Goal: Complete application form

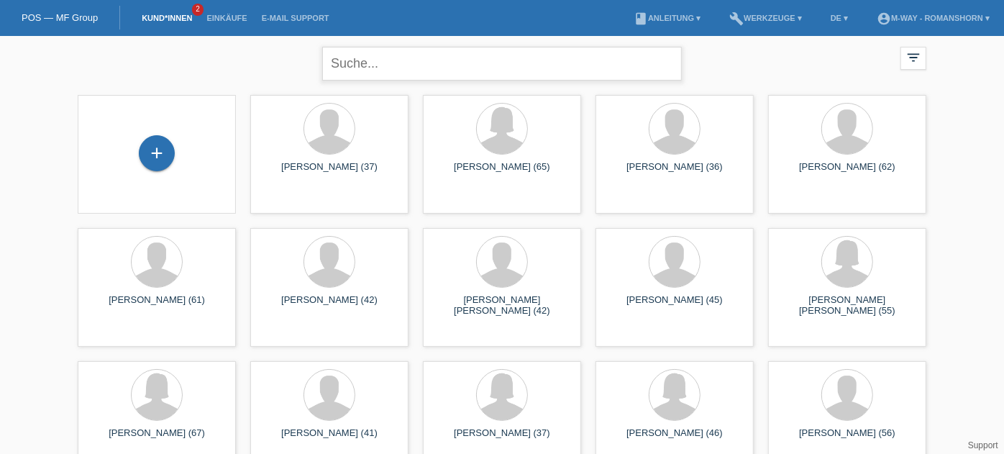
click at [476, 72] on input "text" at bounding box center [502, 64] width 360 height 34
click at [160, 152] on div "+" at bounding box center [157, 153] width 36 height 36
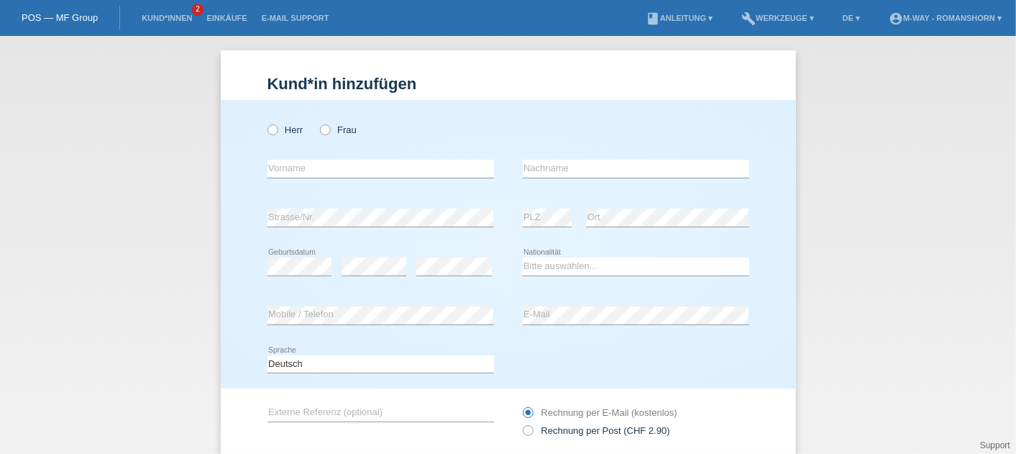
click at [273, 140] on div "Herr Frau" at bounding box center [380, 129] width 226 height 29
click at [265, 122] on icon at bounding box center [265, 122] width 0 height 0
click at [267, 125] on input "Herr" at bounding box center [271, 128] width 9 height 9
radio input "true"
click at [308, 165] on input "text" at bounding box center [380, 169] width 226 height 18
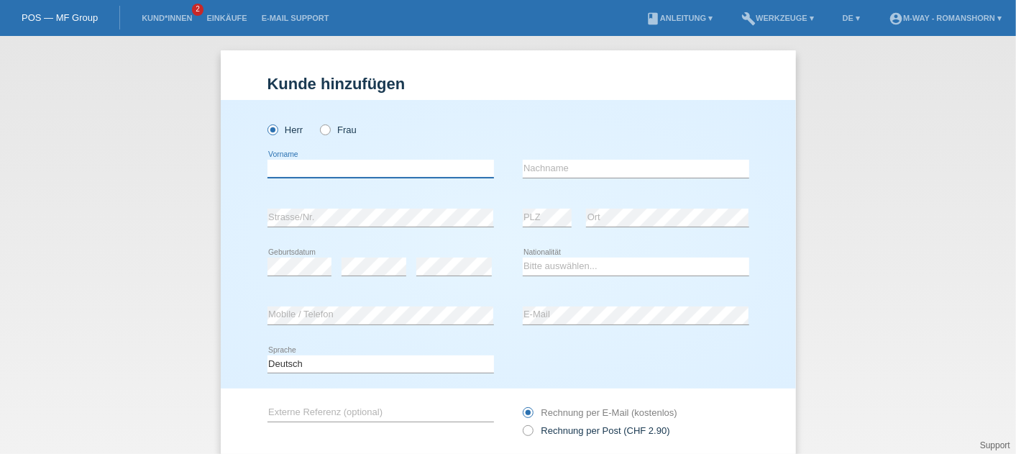
click at [308, 165] on input "text" at bounding box center [380, 169] width 226 height 18
type input "[PERSON_NAME]"
click at [567, 178] on div "error Nachname" at bounding box center [636, 169] width 226 height 49
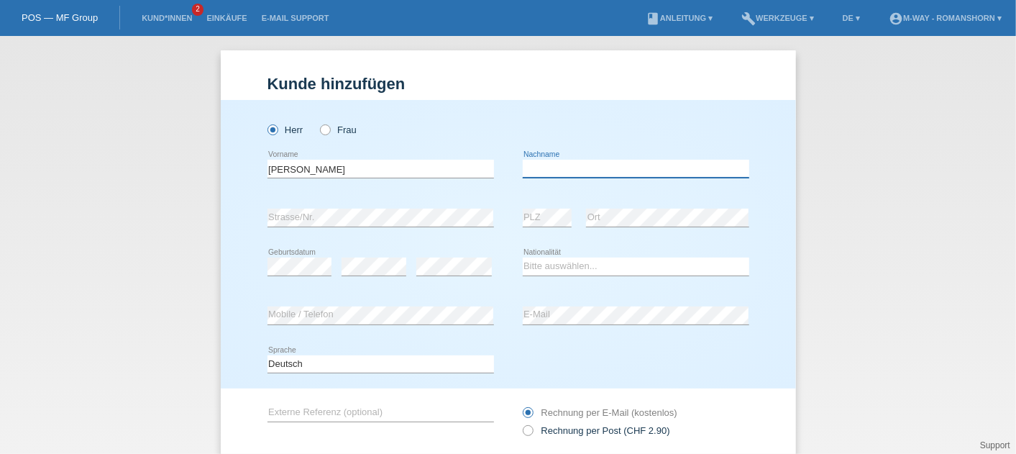
click at [592, 166] on input "text" at bounding box center [636, 169] width 226 height 18
type input "[PERSON_NAME]"
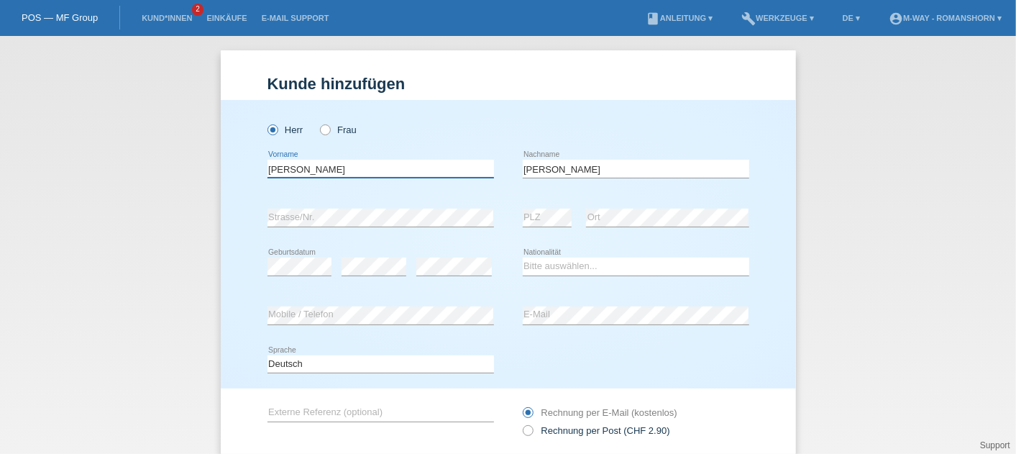
drag, startPoint x: 340, startPoint y: 165, endPoint x: 217, endPoint y: 161, distance: 123.0
click at [221, 161] on div "Herr Frau Hrustic error Vorname C" at bounding box center [508, 244] width 575 height 288
type input "Amel"
click at [410, 129] on div "Herr Frau" at bounding box center [380, 129] width 226 height 29
click at [816, 145] on div "Kund*in hinzufügen Kunde hinzufügen Kundin hinzufügen Herr Frau Amel error Vorn…" at bounding box center [508, 245] width 1016 height 418
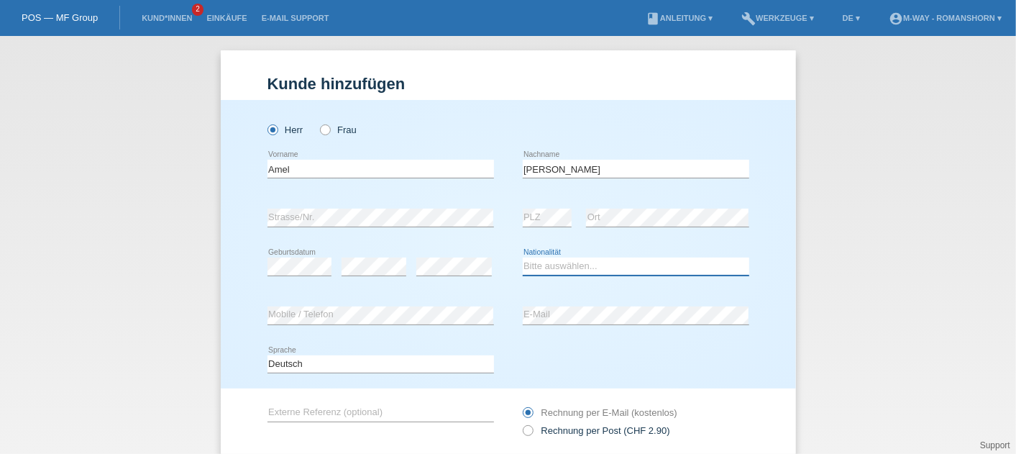
click at [587, 265] on select "Bitte auswählen... Schweiz Deutschland Liechtenstein Österreich ------------ Af…" at bounding box center [636, 265] width 226 height 17
select select "SI"
click at [523, 257] on select "Bitte auswählen... Schweiz Deutschland Liechtenstein Österreich ------------ Af…" at bounding box center [636, 265] width 226 height 17
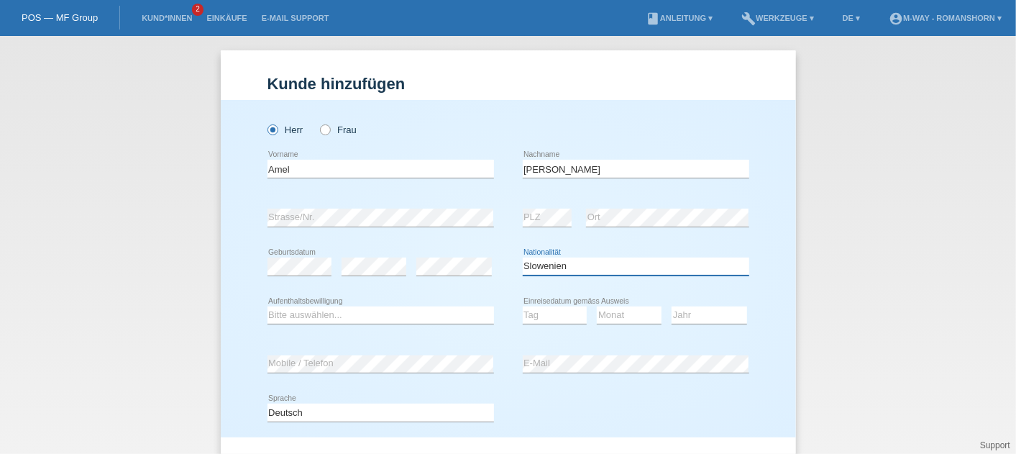
scroll to position [84, 0]
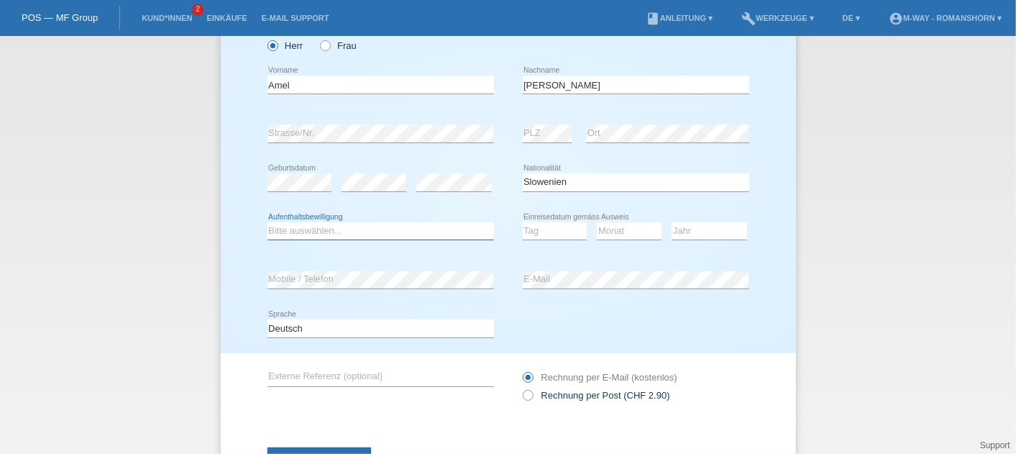
click at [317, 236] on select "Bitte auswählen... C B B - Flüchtlingsstatus Andere" at bounding box center [380, 230] width 226 height 17
select select "B"
click at [267, 222] on select "Bitte auswählen... C B B - Flüchtlingsstatus Andere" at bounding box center [380, 230] width 226 height 17
click at [538, 229] on select "Tag 01 02 03 04 05 06 07 08 09 10 11" at bounding box center [555, 230] width 65 height 17
click at [577, 241] on div "Tag 01 02 03 04 05 06 07 08 09 10 11 12 13 14 15 16" at bounding box center [555, 231] width 65 height 49
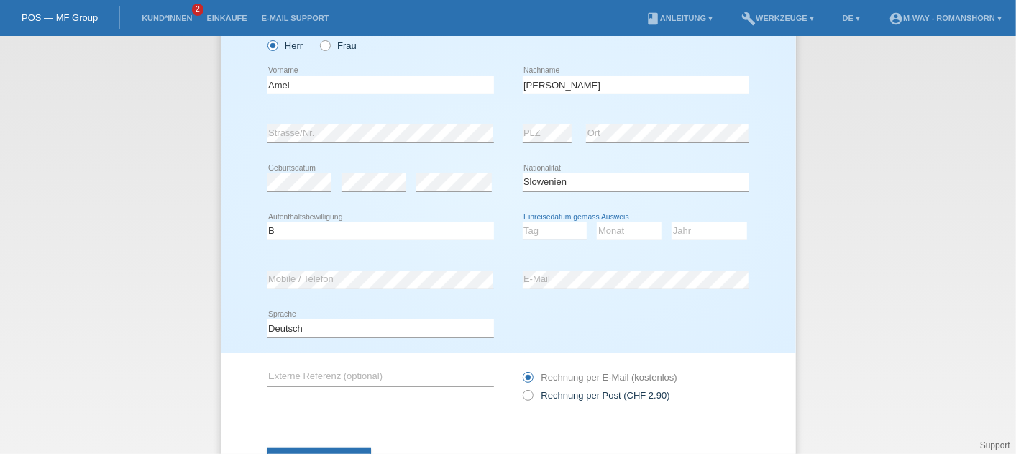
click at [544, 234] on select "Tag 01 02 03 04 05 06 07 08 09 10 11" at bounding box center [555, 230] width 65 height 17
select select "15"
click at [523, 222] on select "Tag 01 02 03 04 05 06 07 08 09 10 11" at bounding box center [555, 230] width 65 height 17
click at [616, 230] on select "Monat 01 02 03 04 05 06 07 08 09 10 11" at bounding box center [629, 230] width 65 height 17
select select "07"
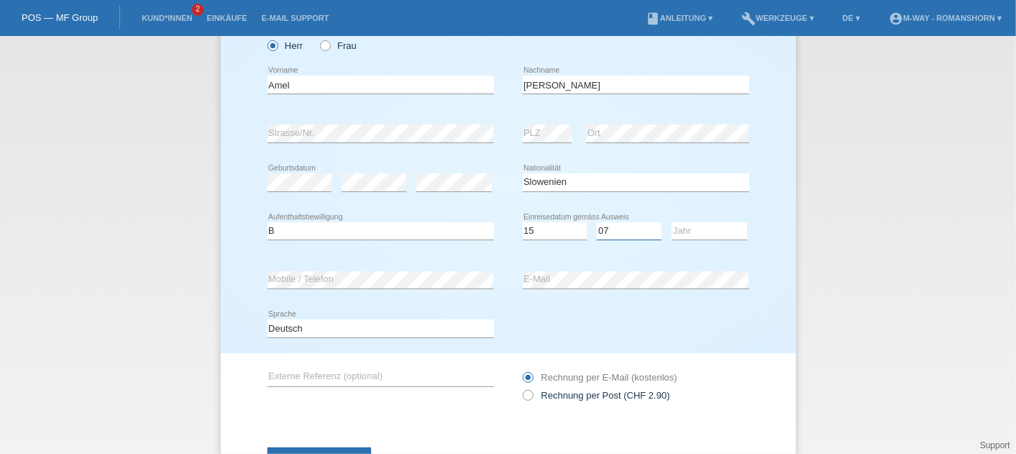
click at [597, 222] on select "Monat 01 02 03 04 05 06 07 08 09 10 11" at bounding box center [629, 230] width 65 height 17
click at [719, 226] on select "Jahr 2025 2024 2023 2022 2021 2020 2019 2018 2017 2016 2015 2014 2013 2012 2011…" at bounding box center [709, 230] width 75 height 17
click at [672, 222] on select "Jahr 2025 2024 2023 2022 2021 2020 2019 2018 2017 2016 2015 2014 2013 2012 2011…" at bounding box center [709, 230] width 75 height 17
click at [679, 157] on div "error Ort" at bounding box center [667, 133] width 163 height 49
click at [706, 235] on select "Jahr 2025 2024 2023 2022 2021 2020 2019 2018 2017 2016 2015 2014 2013 2012 2011…" at bounding box center [709, 230] width 75 height 17
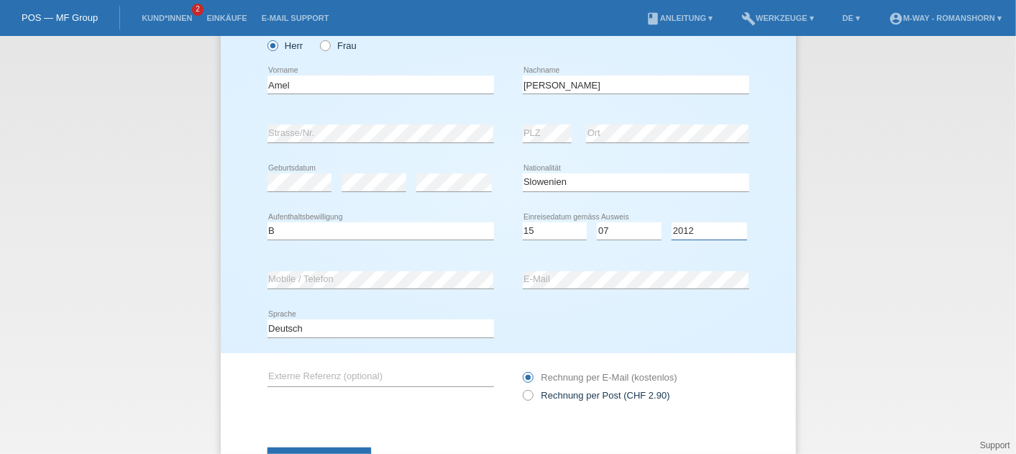
click at [672, 222] on select "Jahr 2025 2024 2023 2022 2021 2020 2019 2018 2017 2016 2015 2014 2013 2012 2011…" at bounding box center [709, 230] width 75 height 17
click at [690, 207] on div "Jahr 2025 2024 2023 2022 2021 2020 2019 2018 2017" at bounding box center [709, 231] width 75 height 49
click at [674, 229] on select "Jahr 2025 2024 2023 2022 2021 2020 2019 2018 2017 2016 2015 2014 2013 2012 2011…" at bounding box center [709, 230] width 75 height 17
select select "2013"
click at [672, 222] on select "Jahr 2025 2024 2023 2022 2021 2020 2019 2018 2017 2016 2015 2014 2013 2012 2011…" at bounding box center [709, 230] width 75 height 17
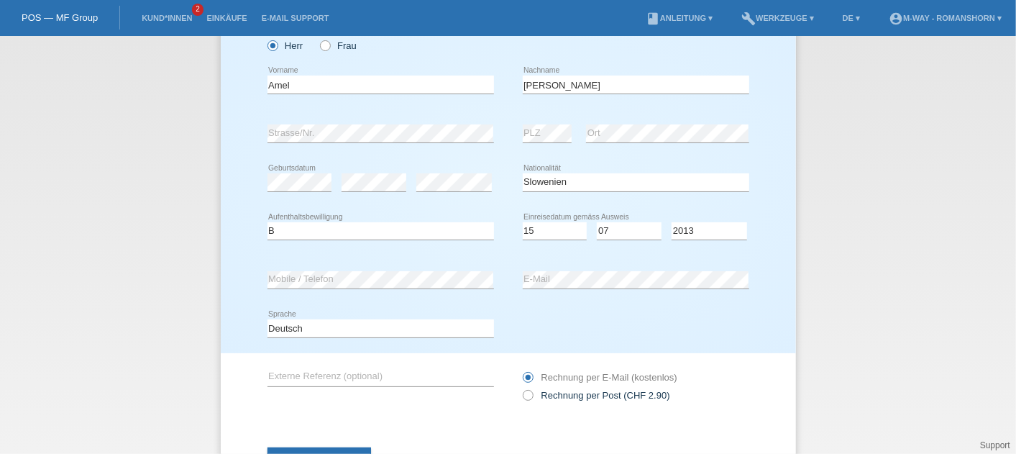
click at [796, 176] on div "Kund*in hinzufügen Kunde hinzufügen Kundin hinzufügen Herr Frau Amel error Vorn…" at bounding box center [508, 245] width 1016 height 418
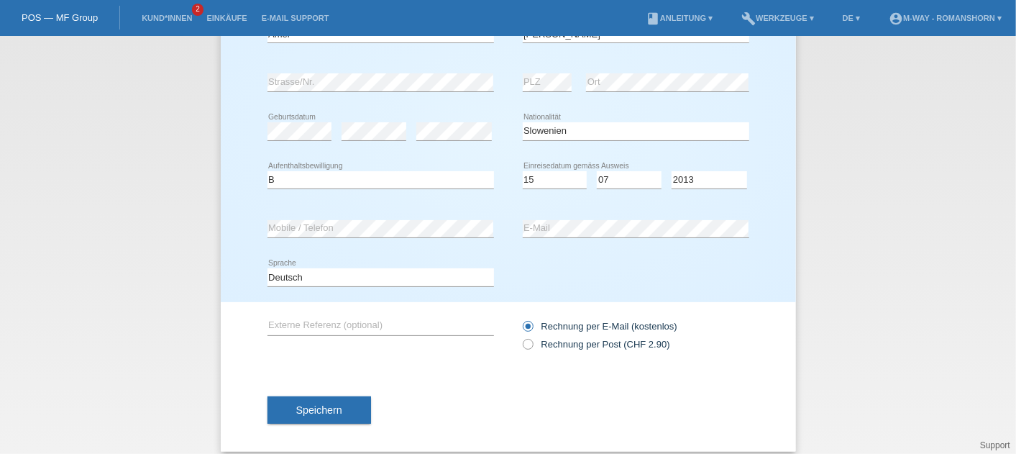
click at [655, 276] on div "Deutsch Français Italiano English error Sprache" at bounding box center [508, 277] width 482 height 49
click at [392, 334] on div "error Externe Referenz (optional)" at bounding box center [380, 326] width 226 height 49
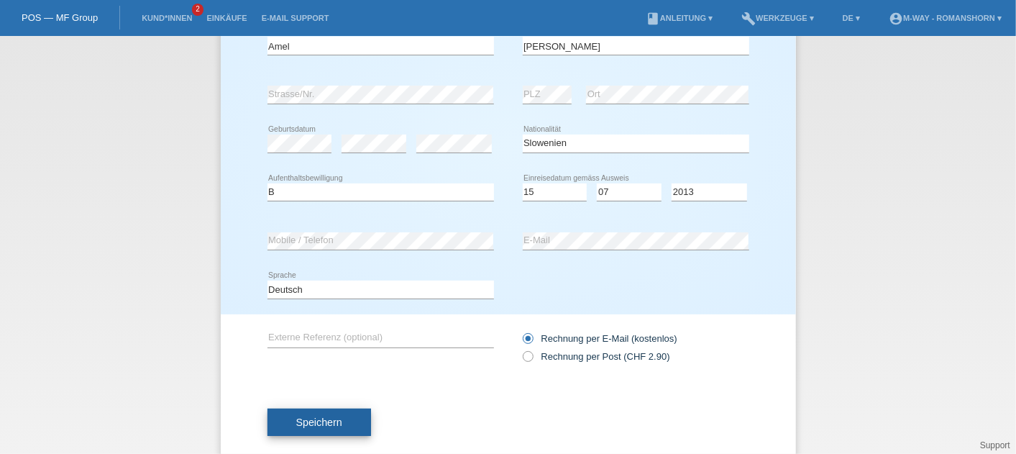
scroll to position [131, 0]
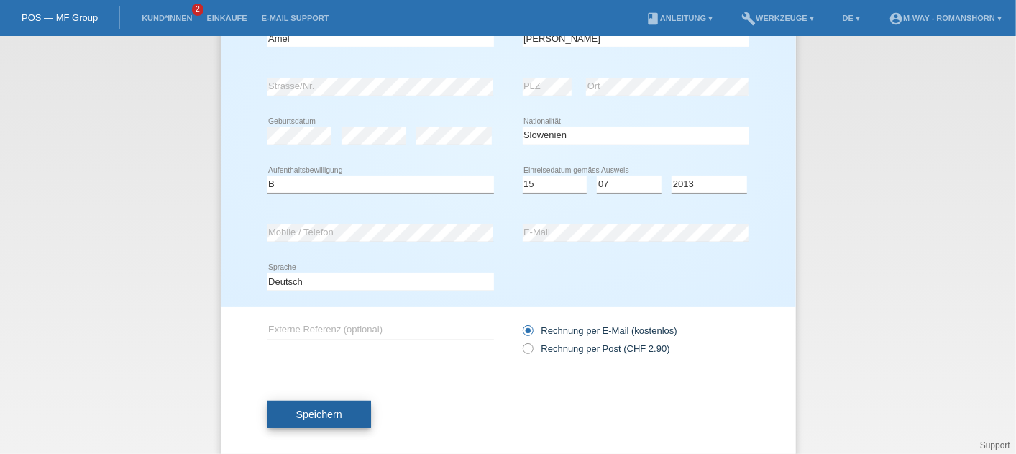
click at [311, 418] on span "Speichern" at bounding box center [319, 414] width 46 height 12
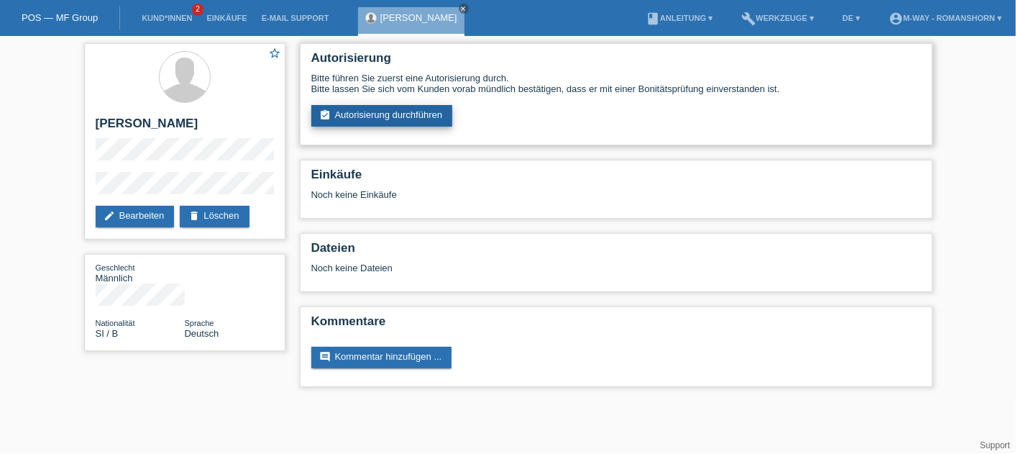
click at [383, 116] on link "assignment_turned_in Autorisierung durchführen" at bounding box center [382, 116] width 142 height 22
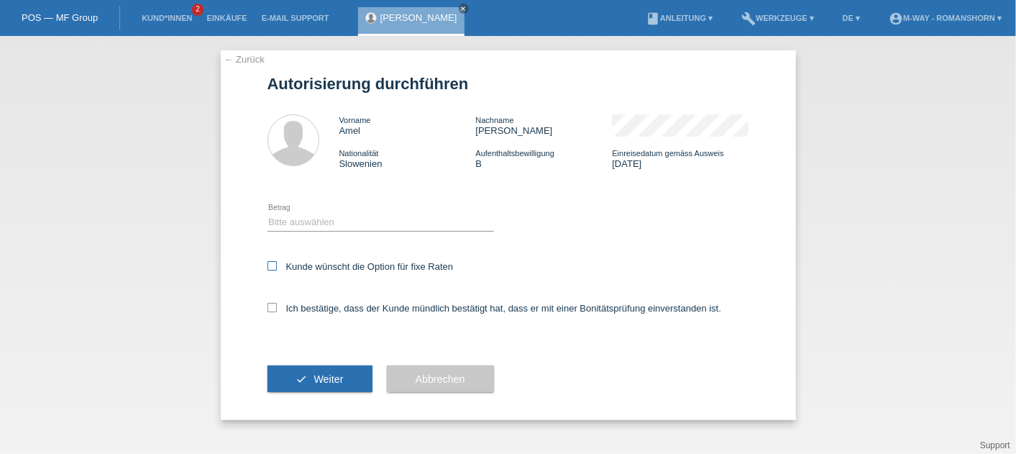
click at [275, 262] on icon at bounding box center [271, 265] width 9 height 9
click at [275, 262] on input "Kunde wünscht die Option für fixe Raten" at bounding box center [271, 265] width 9 height 9
checkbox input "true"
click at [273, 312] on icon at bounding box center [271, 307] width 9 height 9
click at [273, 312] on input "Ich bestätige, dass der Kunde mündlich bestätigt hat, dass er mit einer Bonität…" at bounding box center [271, 307] width 9 height 9
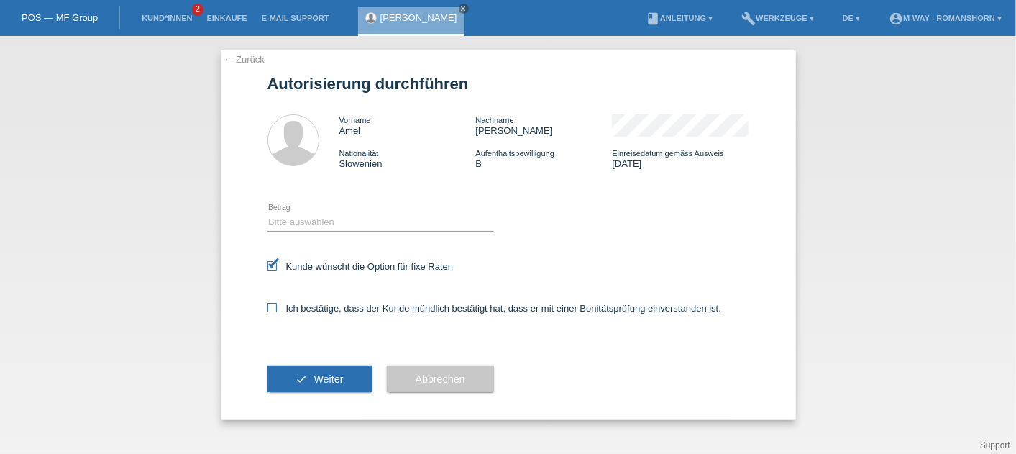
checkbox input "true"
click at [319, 372] on button "check Weiter" at bounding box center [319, 378] width 105 height 27
click at [357, 218] on select "Bitte auswählen CHF 1.00 - CHF 499.00 CHF 500.00 - CHF 1'999.00 CHF 2'000.00 - …" at bounding box center [380, 221] width 226 height 17
select select "3"
click at [267, 214] on select "Bitte auswählen CHF 1.00 - CHF 499.00 CHF 500.00 - CHF 1'999.00 CHF 2'000.00 - …" at bounding box center [380, 221] width 226 height 17
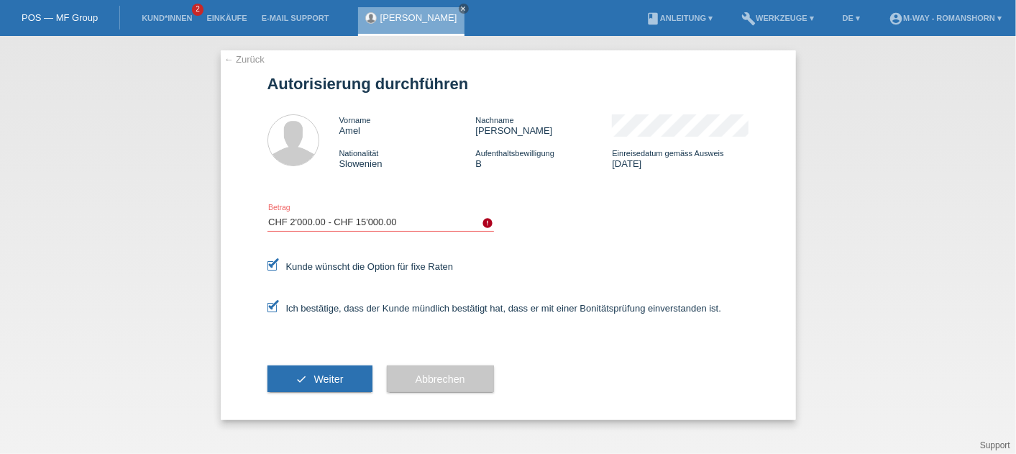
click at [574, 231] on div "Bitte auswählen CHF 1.00 - CHF 499.00 CHF 500.00 - CHF 1'999.00 CHF 2'000.00 - …" at bounding box center [508, 222] width 482 height 49
click at [588, 246] on div "Bitte auswählen CHF 1.00 - CHF 499.00 CHF 500.00 - CHF 1'999.00 CHF 2'000.00 - …" at bounding box center [508, 222] width 482 height 49
click at [546, 308] on label "Ich bestätige, dass der Kunde mündlich bestätigt hat, dass er mit einer Bonität…" at bounding box center [494, 308] width 454 height 11
click at [277, 308] on input "Ich bestätige, dass der Kunde mündlich bestätigt hat, dass er mit einer Bonität…" at bounding box center [271, 307] width 9 height 9
click at [299, 314] on label "Ich bestätige, dass der Kunde mündlich bestätigt hat, dass er mit einer Bonität…" at bounding box center [494, 308] width 454 height 11
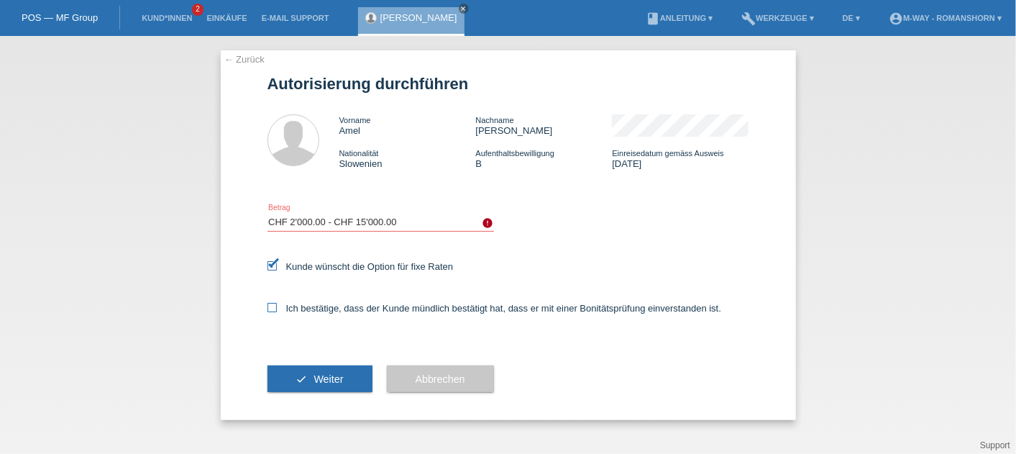
click at [277, 312] on input "Ich bestätige, dass der Kunde mündlich bestätigt hat, dass er mit einer Bonität…" at bounding box center [271, 307] width 9 height 9
checkbox input "true"
click at [336, 379] on span "Weiter" at bounding box center [328, 379] width 29 height 12
